Goal: Task Accomplishment & Management: Manage account settings

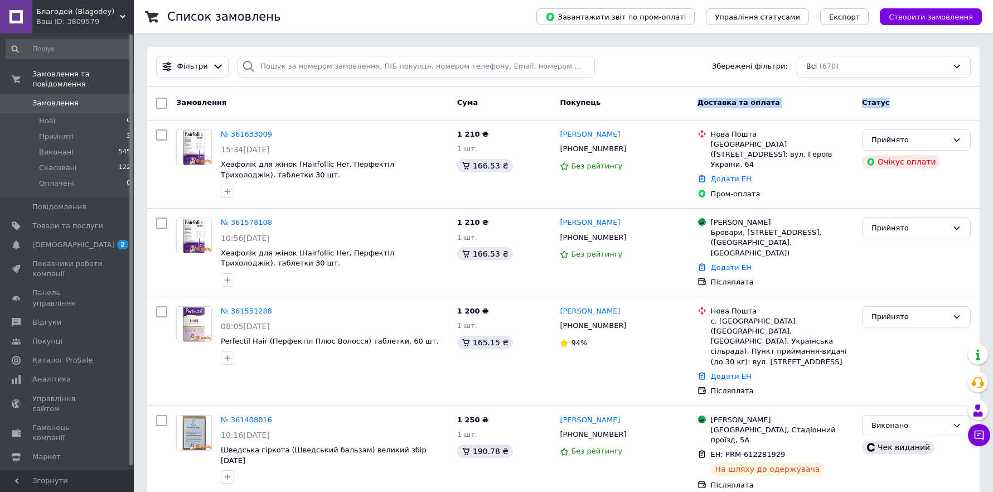
drag, startPoint x: 899, startPoint y: 102, endPoint x: 674, endPoint y: 73, distance: 227.2
click at [663, 89] on div "Замовлення Cума Покупець Доставка та оплата Статус" at bounding box center [563, 103] width 833 height 33
click at [678, 60] on div "Фільтри Збережені фільтри: Всі (670)" at bounding box center [564, 67] width 824 height 22
click at [687, 67] on div "Фільтри Збережені фільтри: Всі (670)" at bounding box center [564, 67] width 824 height 22
click at [250, 219] on link "№ 361578108" at bounding box center [246, 222] width 51 height 8
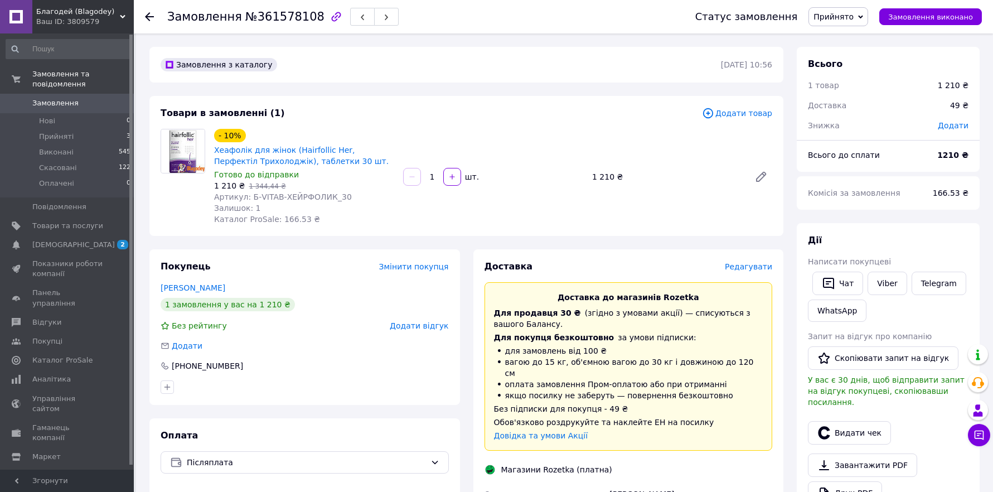
click at [279, 21] on span "№361578108" at bounding box center [284, 16] width 79 height 13
click at [279, 20] on span "№361578108" at bounding box center [284, 16] width 79 height 13
click at [283, 14] on span "№361578108" at bounding box center [284, 16] width 79 height 13
click at [282, 15] on span "№361578108" at bounding box center [284, 16] width 79 height 13
copy span "361578108"
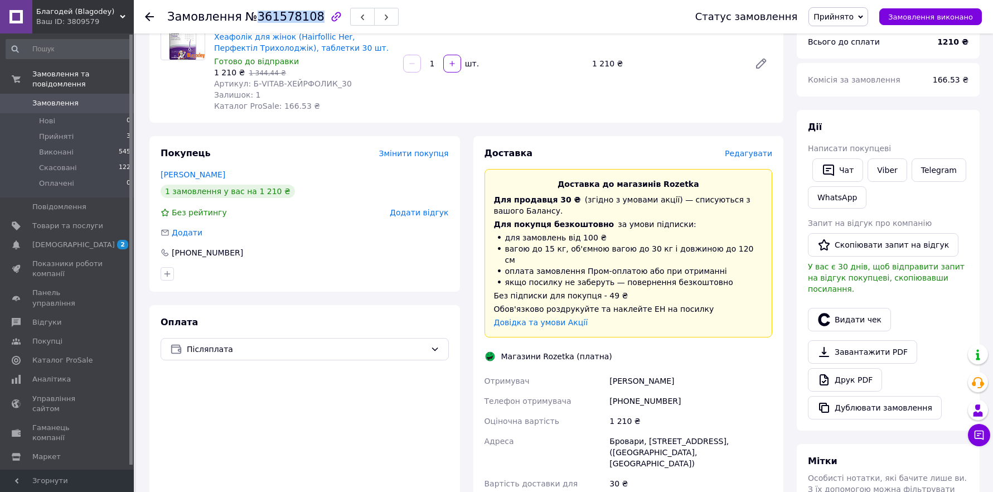
scroll to position [139, 0]
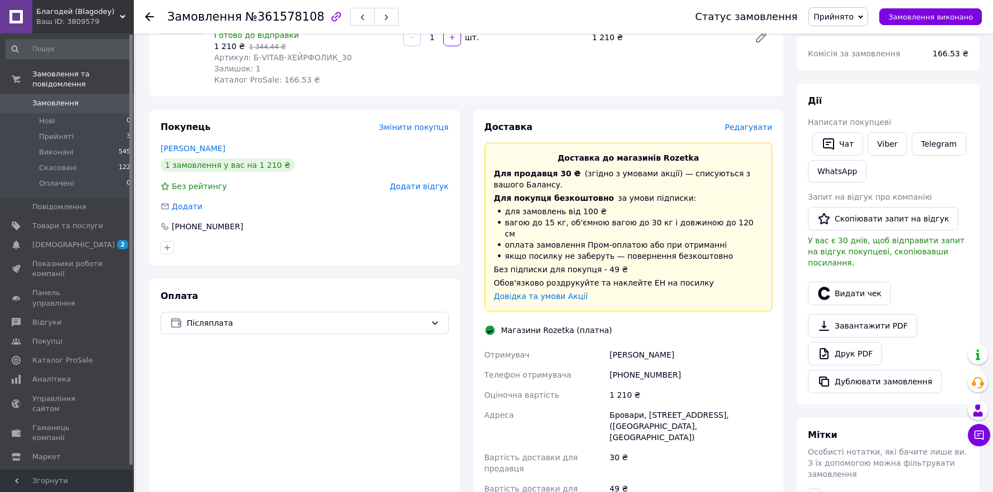
click at [636, 365] on div "[PHONE_NUMBER]" at bounding box center [690, 375] width 167 height 20
copy div "380990100087"
drag, startPoint x: 662, startPoint y: 347, endPoint x: 602, endPoint y: 342, distance: 60.4
click at [602, 345] on div "Отримувач [PERSON_NAME] Телефон отримувача [PHONE_NUMBER] Оціночна вартість 1 2…" at bounding box center [628, 427] width 293 height 165
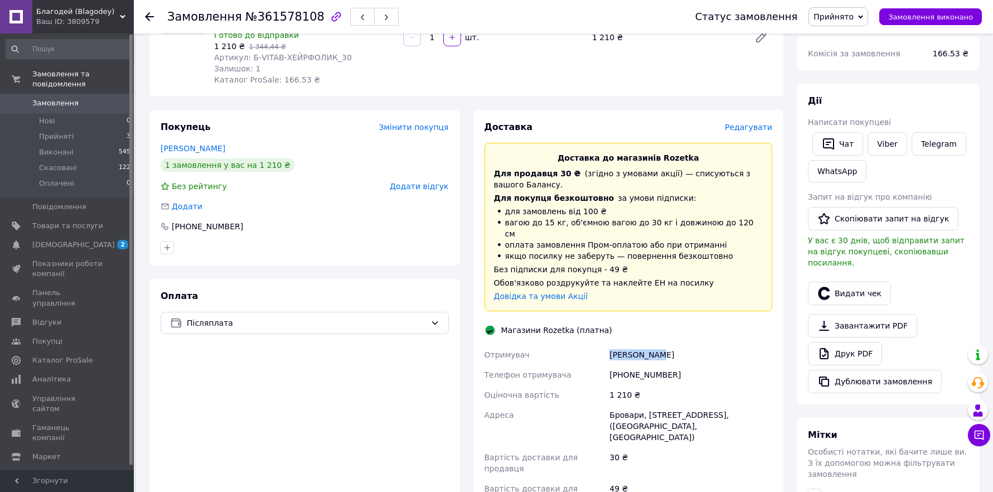
copy div "Отримувач [PERSON_NAME]"
drag, startPoint x: 621, startPoint y: 402, endPoint x: 706, endPoint y: 403, distance: 84.8
click at [706, 405] on div "Бровари, [STREET_ADDRESS], ([GEOGRAPHIC_DATA], [GEOGRAPHIC_DATA])" at bounding box center [690, 426] width 167 height 42
copy div "Бровари, [STREET_ADDRESS]"
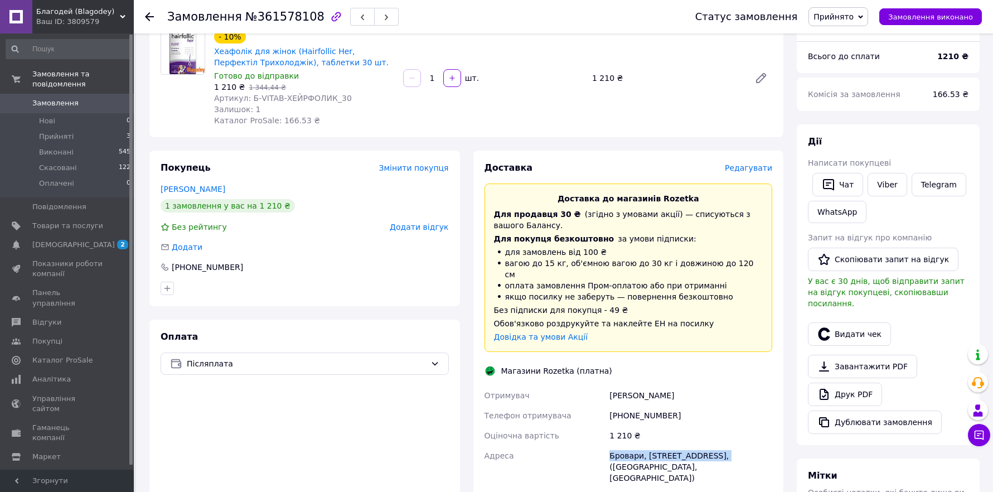
scroll to position [209, 0]
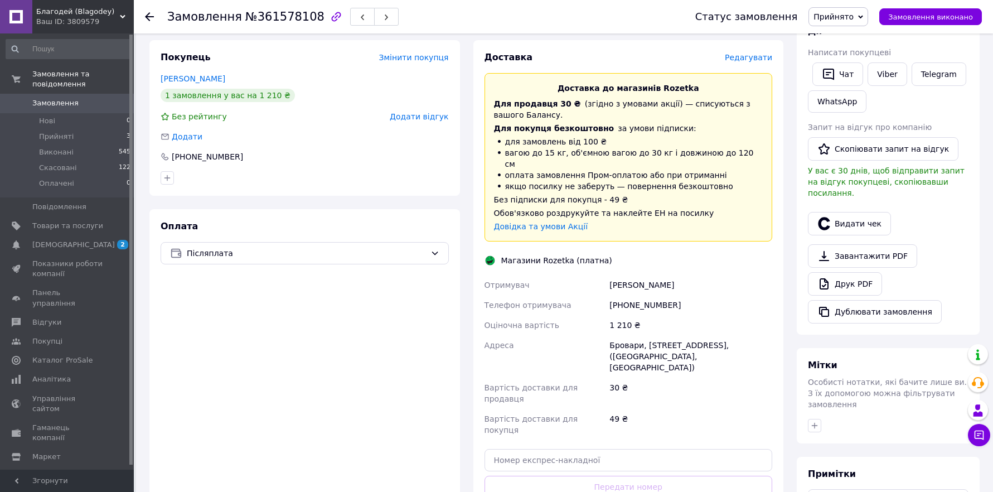
click at [674, 275] on div "[PERSON_NAME]" at bounding box center [690, 285] width 167 height 20
click at [633, 295] on div "[PHONE_NUMBER]" at bounding box center [690, 305] width 167 height 20
copy div "380990100087"
drag, startPoint x: 175, startPoint y: 427, endPoint x: 324, endPoint y: 416, distance: 149.9
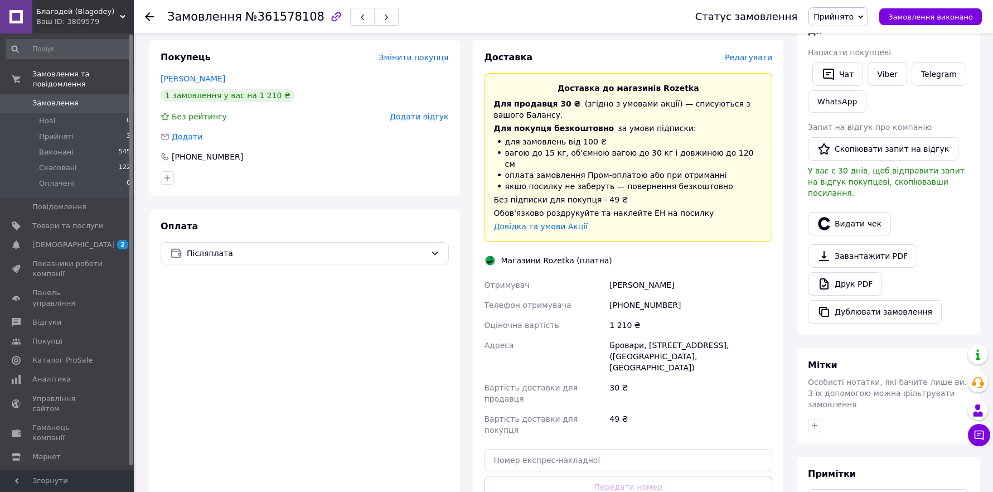
click at [179, 426] on div "Оплата Післяплата" at bounding box center [304, 384] width 311 height 350
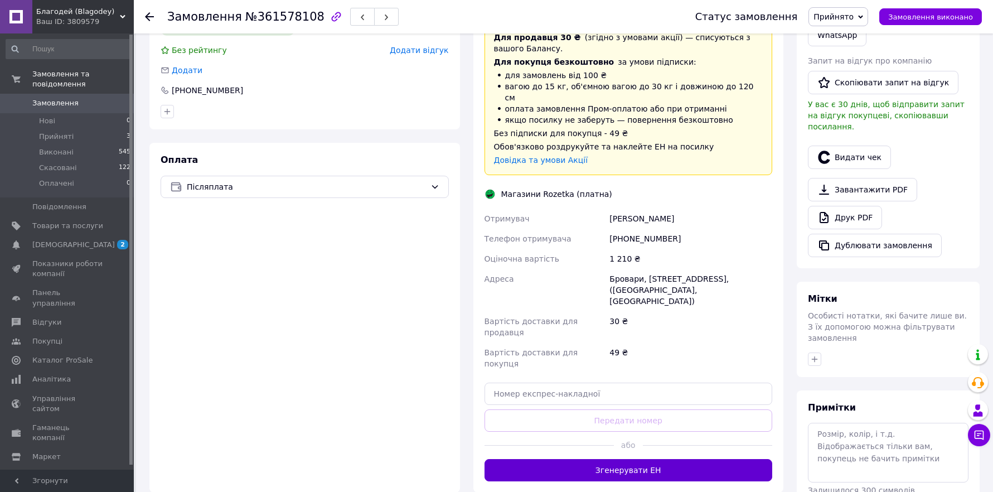
scroll to position [279, 0]
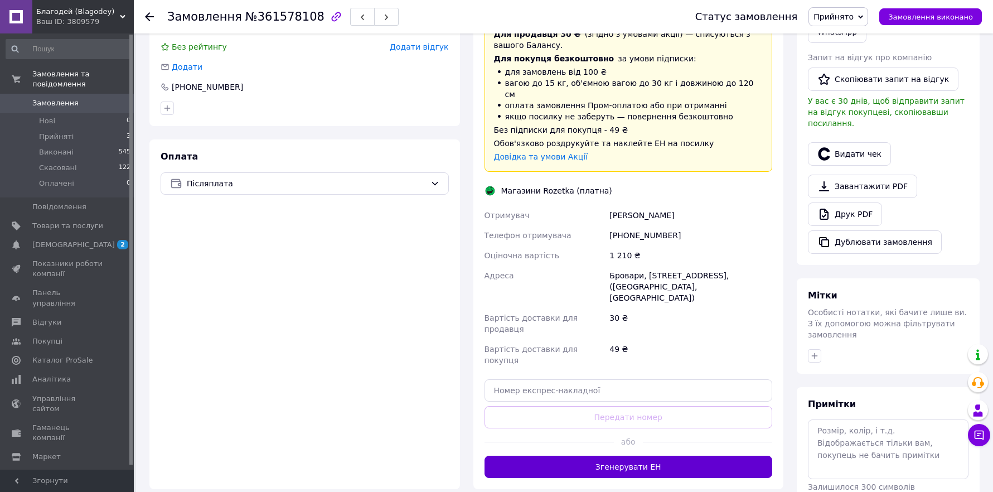
click at [655, 456] on button "Згенерувати ЕН" at bounding box center [629, 467] width 288 height 22
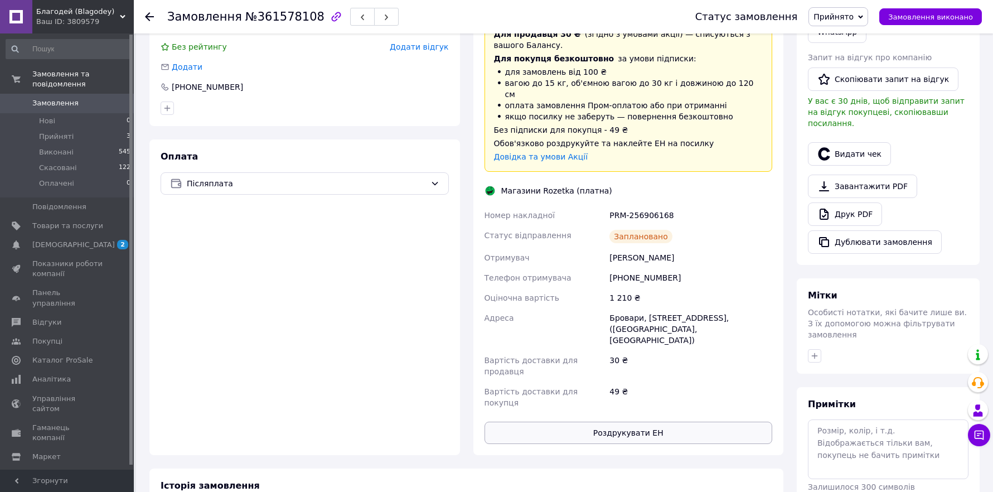
click at [625, 422] on button "Роздрукувати ЕН" at bounding box center [629, 433] width 288 height 22
drag, startPoint x: 614, startPoint y: 202, endPoint x: 593, endPoint y: 200, distance: 21.3
click at [593, 205] on div "Номер накладної PRM-256906168 Статус відправлення Заплановано Отримувач [PERSON…" at bounding box center [628, 308] width 293 height 207
copy div "Номер накладної PRM-256906168"
click at [925, 9] on button "Замовлення виконано" at bounding box center [931, 16] width 103 height 17
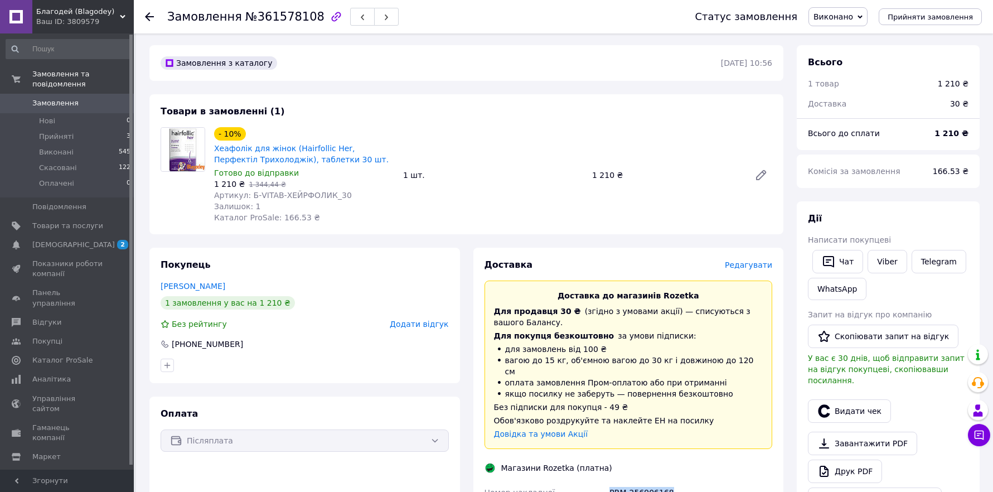
scroll to position [0, 0]
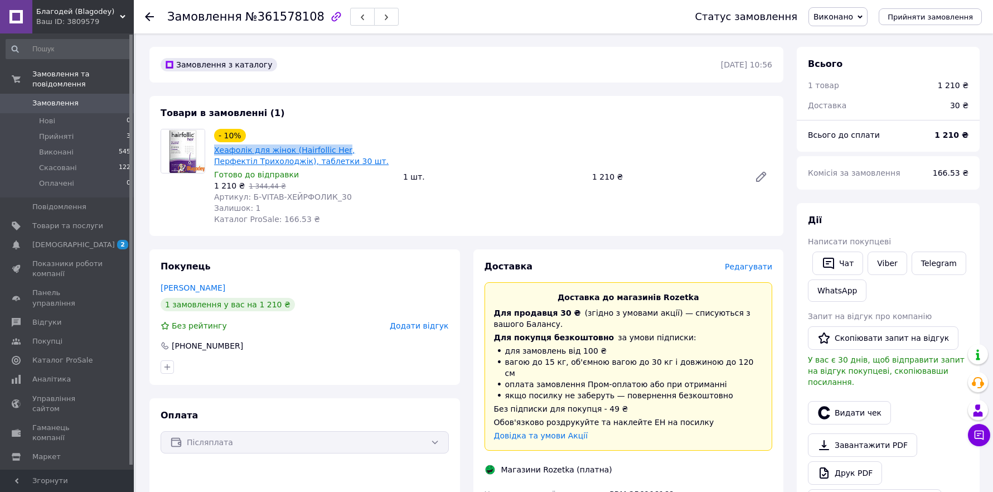
drag, startPoint x: 213, startPoint y: 149, endPoint x: 334, endPoint y: 144, distance: 121.7
click at [334, 144] on div "- 10% Хеафолік для жінок (Hairfollic Her, Перфектіл Трихолоджік), таблетки 30 ш…" at bounding box center [304, 177] width 189 height 100
copy link "Хеафолік для жінок (Hairfollic Her"
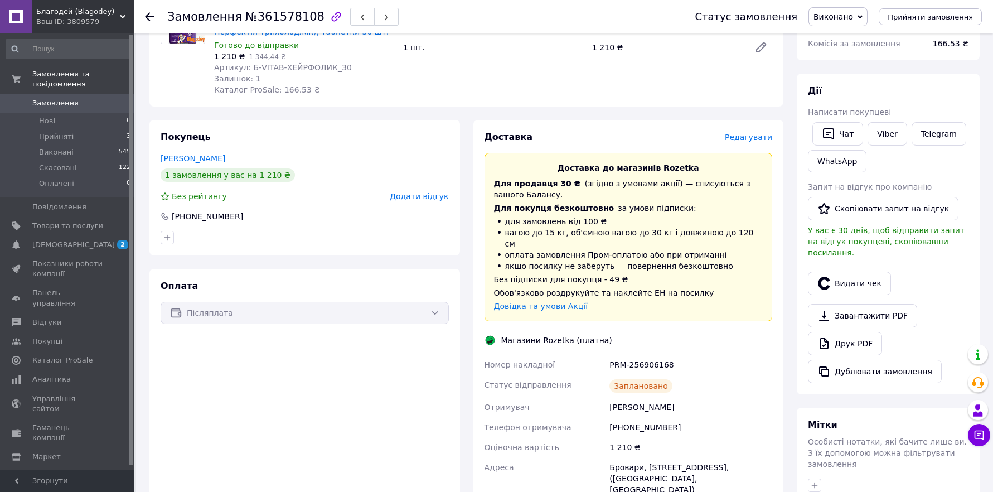
scroll to position [139, 0]
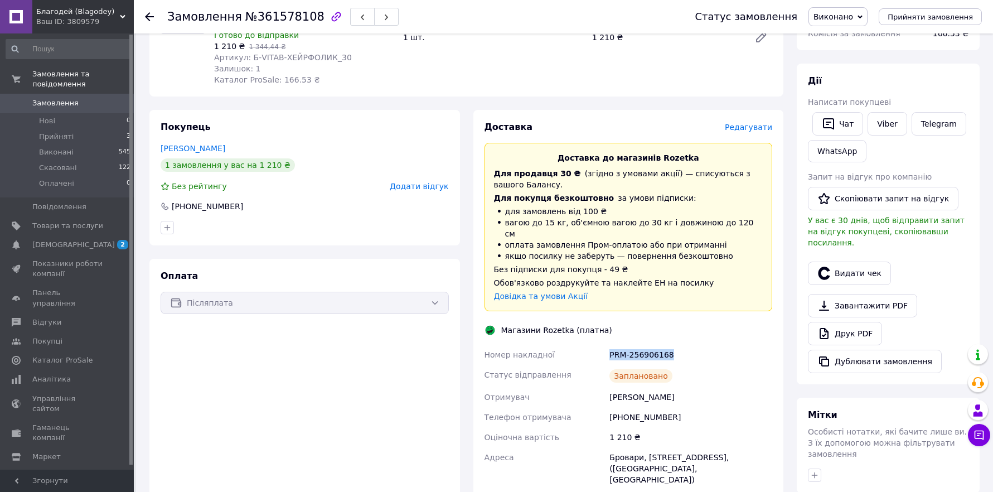
drag, startPoint x: 674, startPoint y: 341, endPoint x: 609, endPoint y: 339, distance: 65.9
click at [609, 345] on div "PRM-256906168" at bounding box center [690, 355] width 167 height 20
copy div "PRM-256906168"
click at [57, 132] on span "Прийняті" at bounding box center [56, 137] width 35 height 10
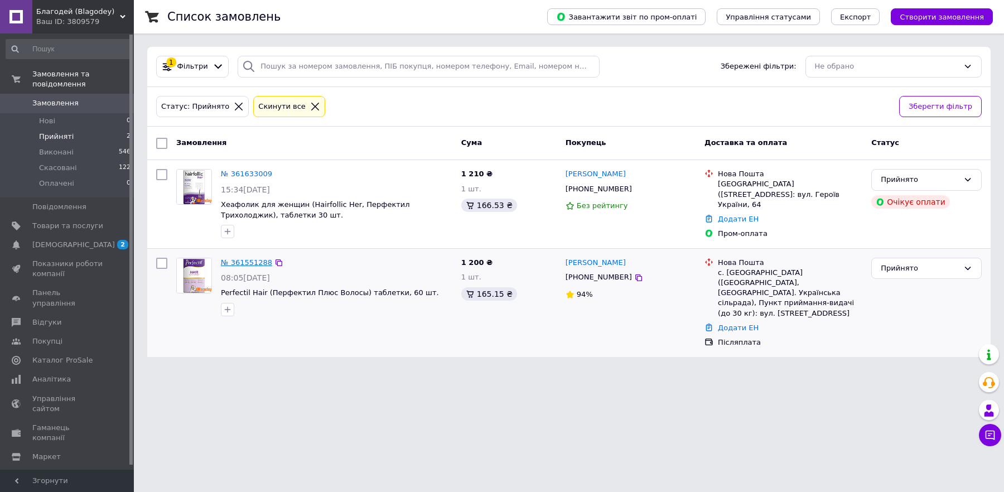
click at [248, 262] on link "№ 361551288" at bounding box center [246, 262] width 51 height 8
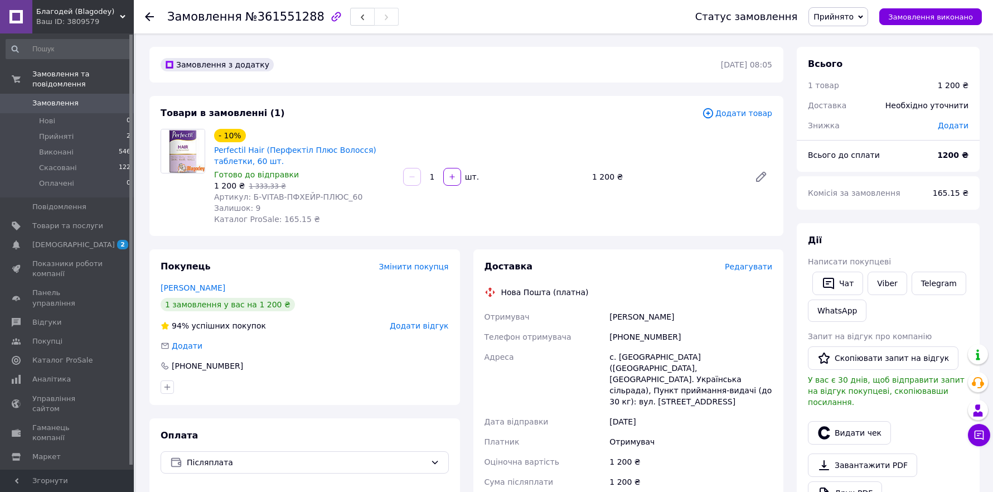
click at [270, 17] on span "№361551288" at bounding box center [284, 16] width 79 height 13
copy span "361551288"
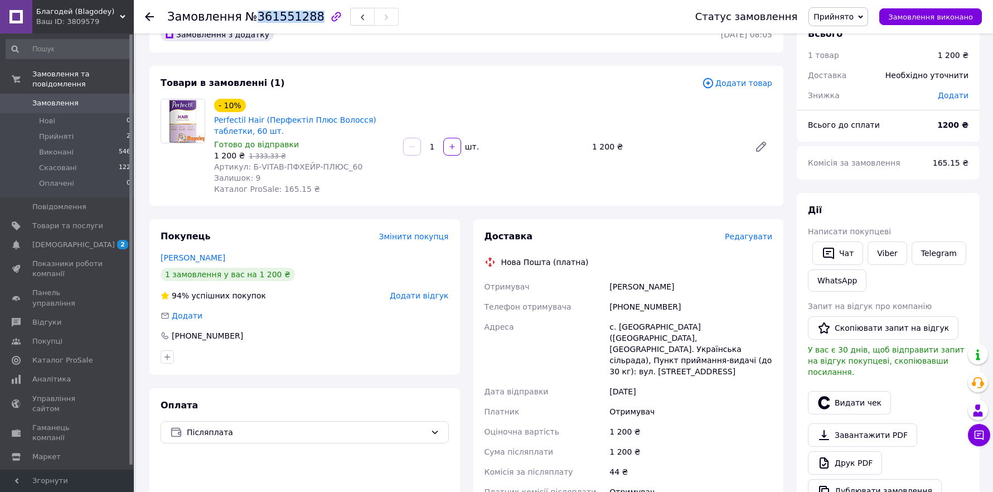
scroll to position [70, 0]
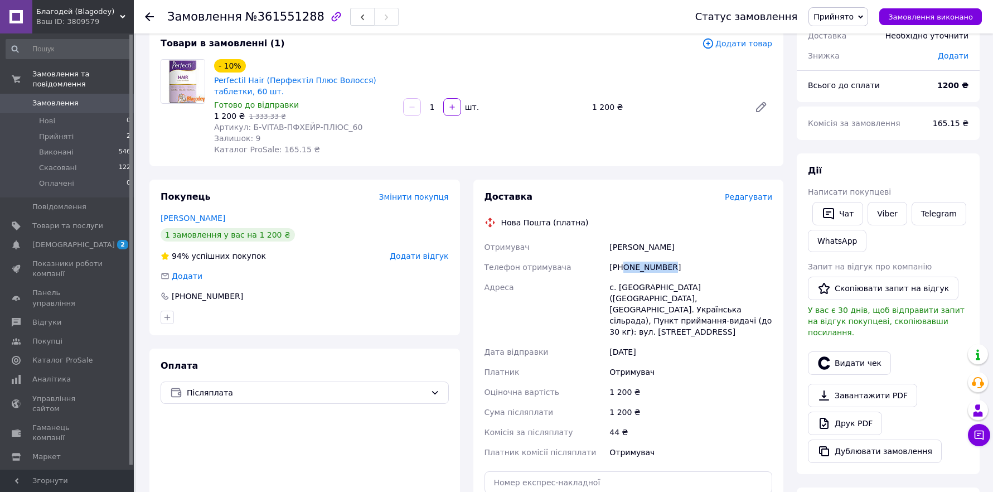
drag, startPoint x: 675, startPoint y: 264, endPoint x: 625, endPoint y: 273, distance: 51.0
click at [625, 273] on div "[PHONE_NUMBER]" at bounding box center [690, 267] width 167 height 20
copy div "0993953436"
drag, startPoint x: 658, startPoint y: 252, endPoint x: 605, endPoint y: 254, distance: 53.6
click at [605, 254] on div "Отримувач [PERSON_NAME] Телефон отримувача [PHONE_NUMBER] Адреса с. [GEOGRAPHIC…" at bounding box center [628, 349] width 293 height 225
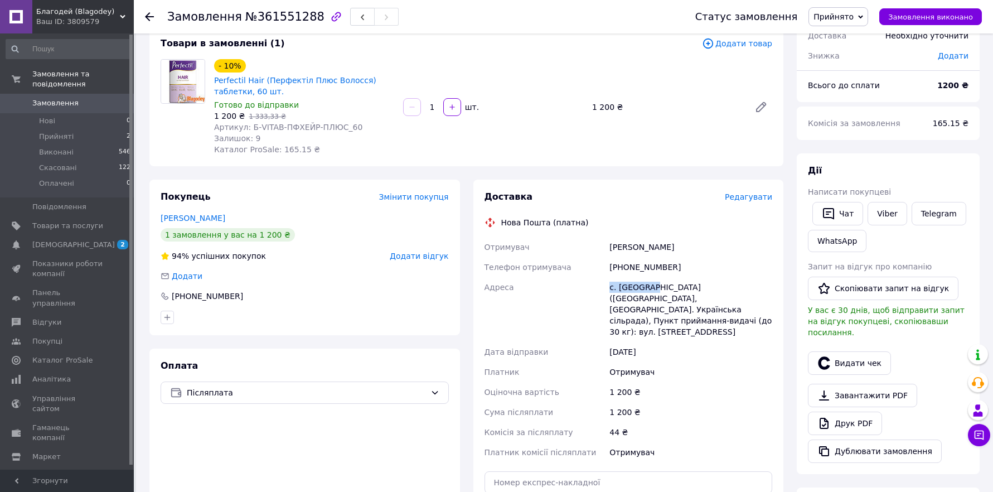
drag, startPoint x: 610, startPoint y: 286, endPoint x: 647, endPoint y: 279, distance: 37.4
click at [647, 279] on div "с. [GEOGRAPHIC_DATA] ([GEOGRAPHIC_DATA], [GEOGRAPHIC_DATA]. Українська сільрада…" at bounding box center [690, 309] width 167 height 65
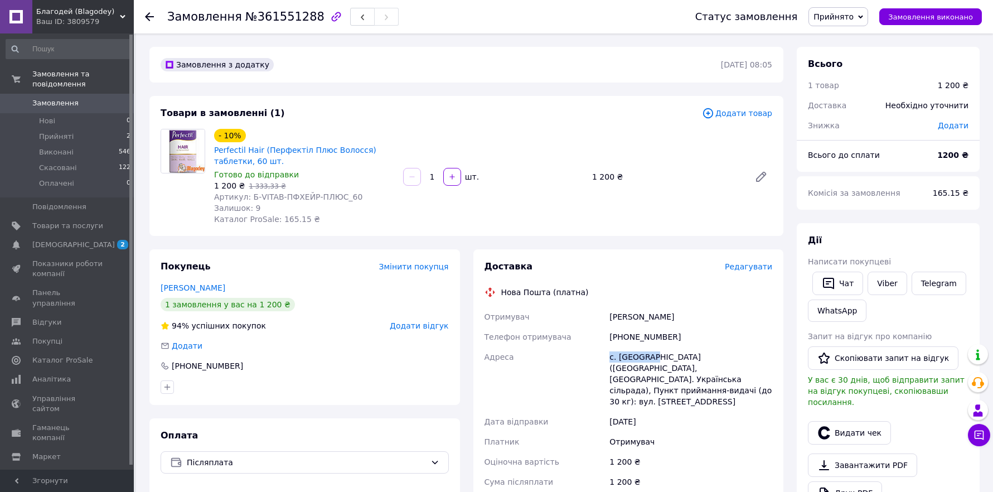
scroll to position [279, 0]
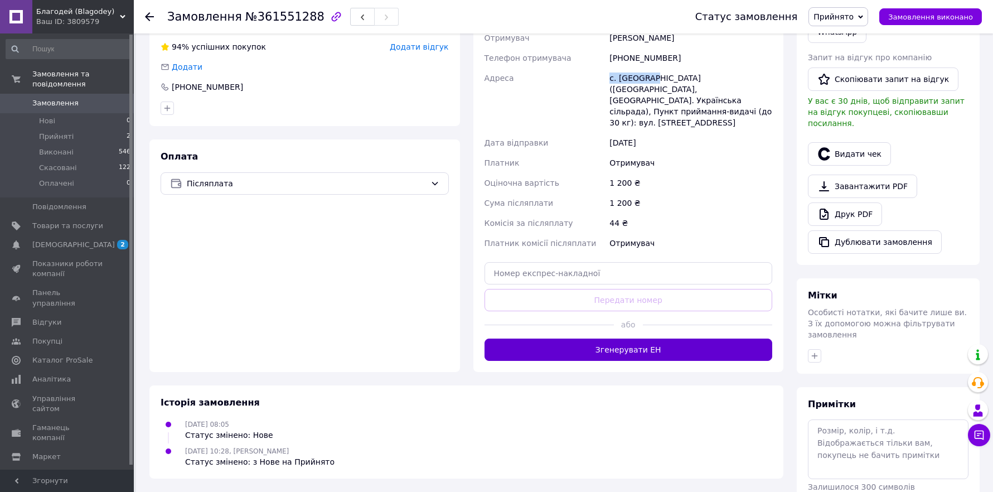
click at [663, 341] on button "Згенерувати ЕН" at bounding box center [629, 350] width 288 height 22
click at [634, 57] on div "[PHONE_NUMBER]" at bounding box center [690, 58] width 167 height 20
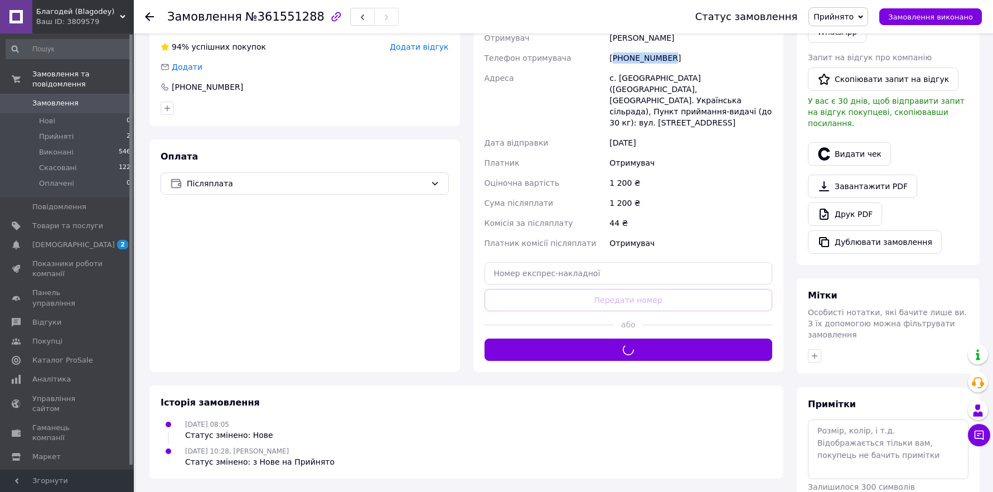
click at [634, 57] on div "[PHONE_NUMBER]" at bounding box center [690, 58] width 167 height 20
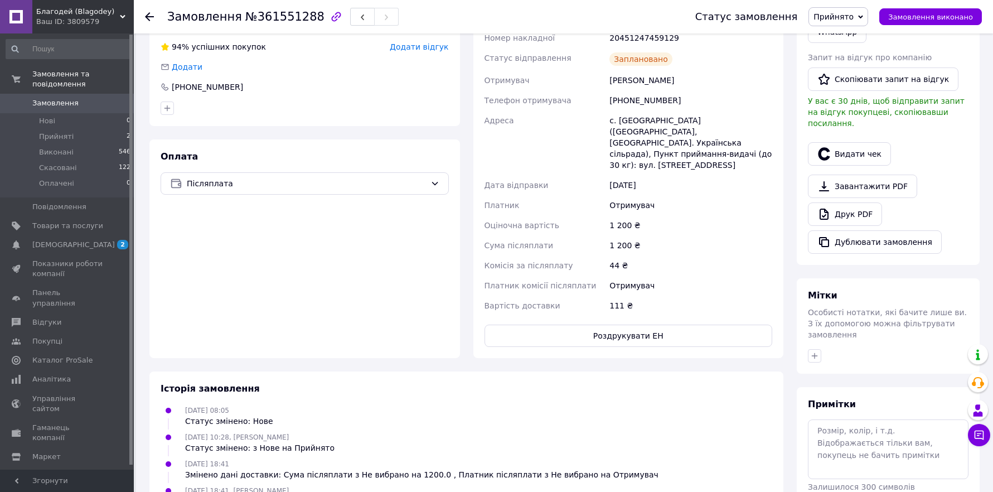
drag, startPoint x: 933, startPoint y: 343, endPoint x: 919, endPoint y: 339, distance: 14.1
click at [933, 343] on div "Мітки Особисті нотатки, які бачите лише ви. З їх допомогою можна фільтрувати за…" at bounding box center [888, 325] width 183 height 95
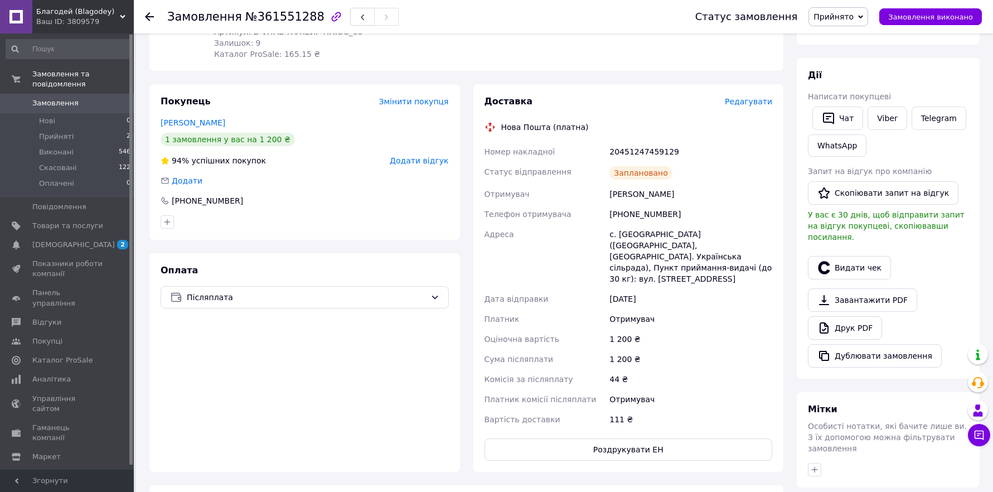
scroll to position [139, 0]
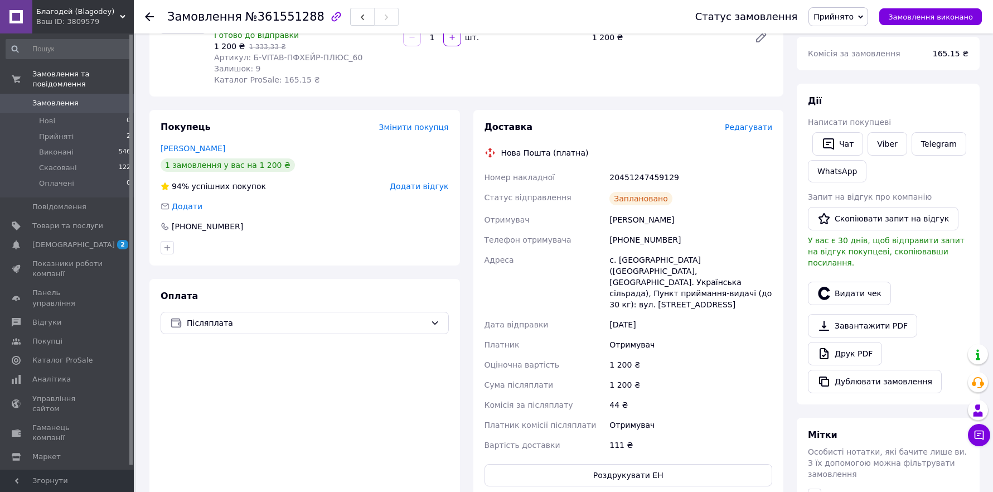
click at [641, 173] on div "20451247459129" at bounding box center [690, 177] width 167 height 20
click at [916, 14] on span "Замовлення виконано" at bounding box center [931, 17] width 85 height 8
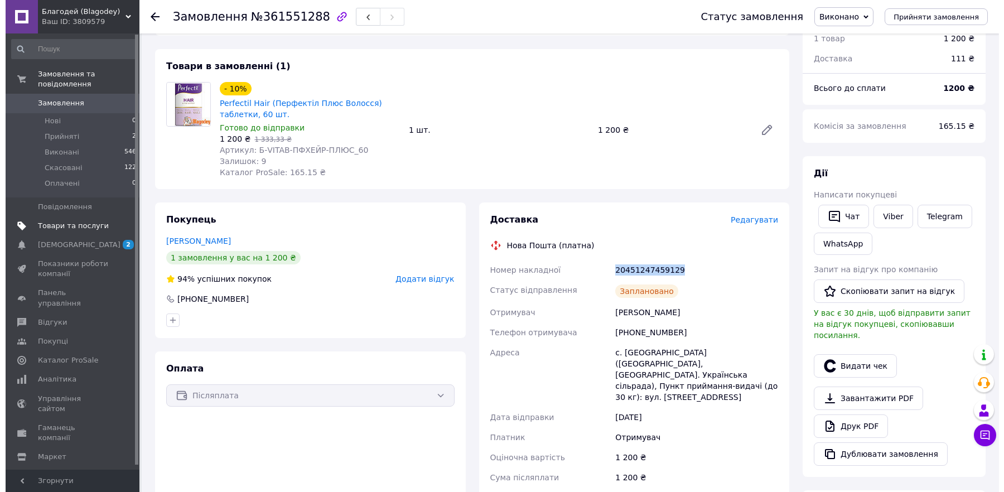
scroll to position [0, 0]
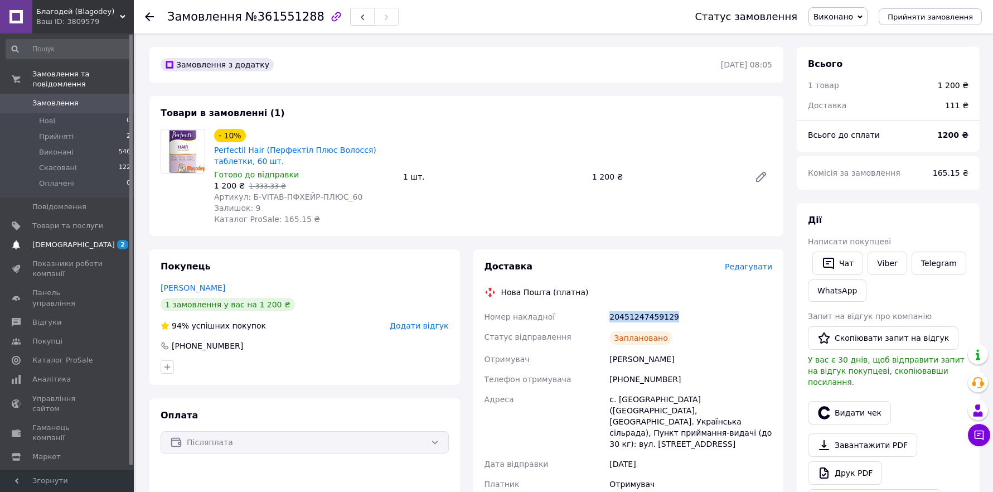
click at [54, 240] on span "[DEMOGRAPHIC_DATA]" at bounding box center [73, 245] width 83 height 10
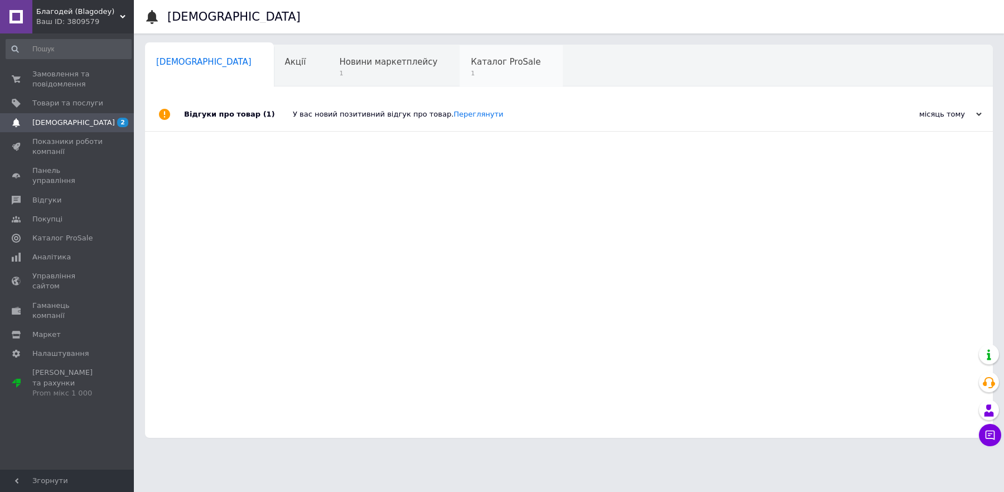
click at [460, 50] on div "Каталог ProSale 1" at bounding box center [511, 66] width 103 height 42
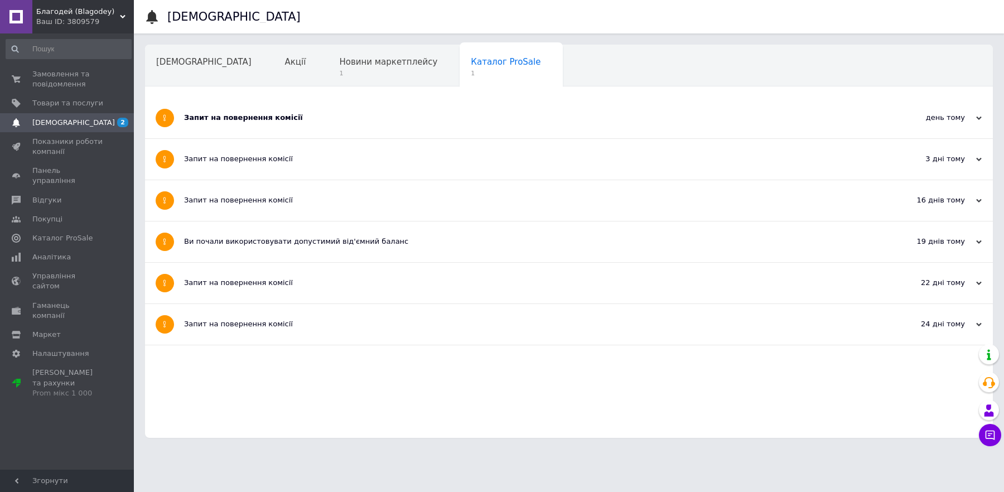
click at [325, 113] on div "Запит на повернення комісії" at bounding box center [527, 118] width 686 height 10
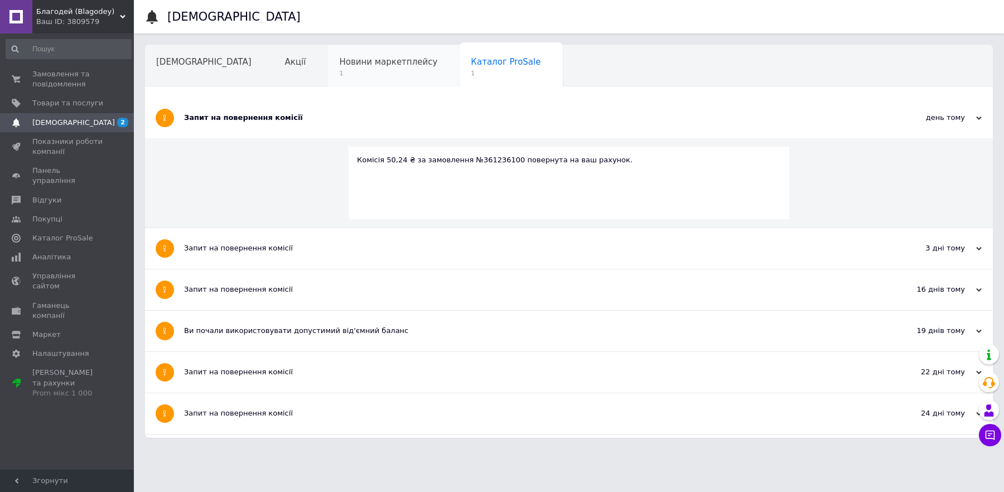
click at [374, 65] on div "Новини маркетплейсу 1" at bounding box center [394, 66] width 132 height 42
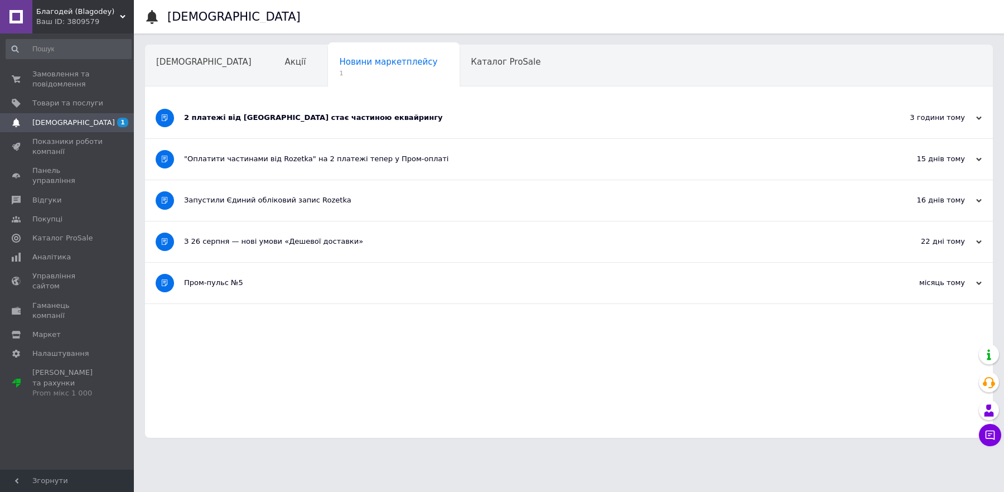
click at [320, 108] on div "2 платежі від [GEOGRAPHIC_DATA] стає частиною еквайрингу" at bounding box center [527, 118] width 686 height 41
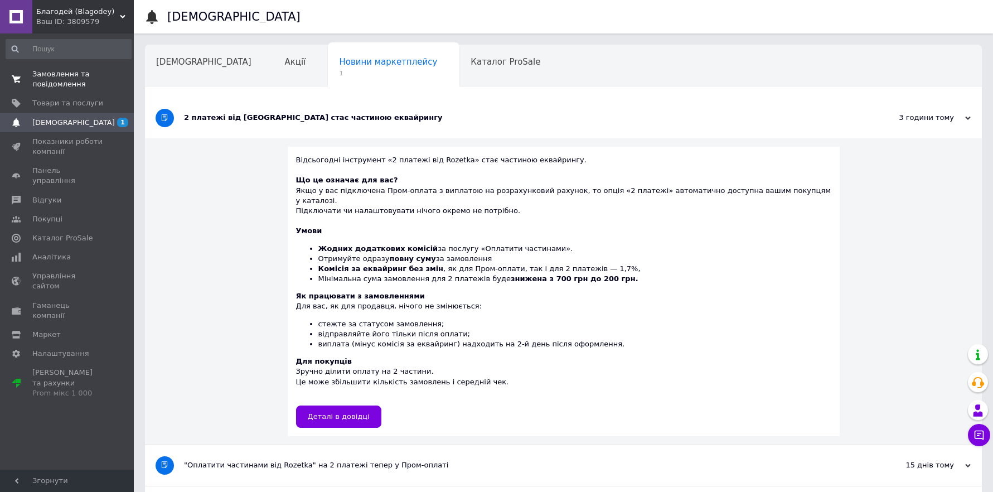
click at [62, 80] on span "Замовлення та повідомлення" at bounding box center [67, 79] width 71 height 20
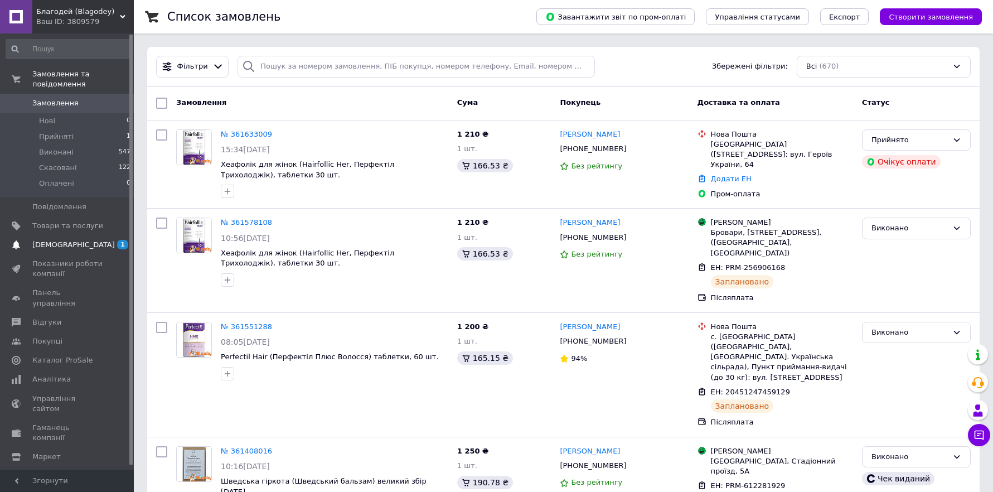
click at [68, 240] on span "[DEMOGRAPHIC_DATA]" at bounding box center [73, 245] width 83 height 10
